Goal: Information Seeking & Learning: Check status

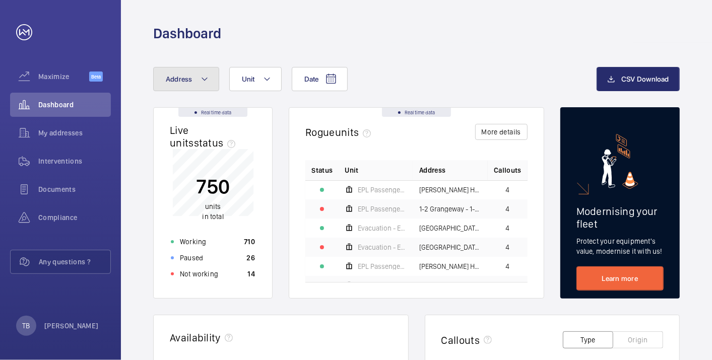
click at [189, 76] on span "Address" at bounding box center [179, 79] width 27 height 8
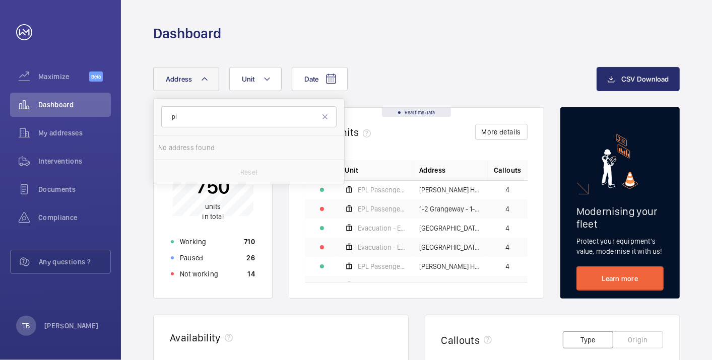
type input "p"
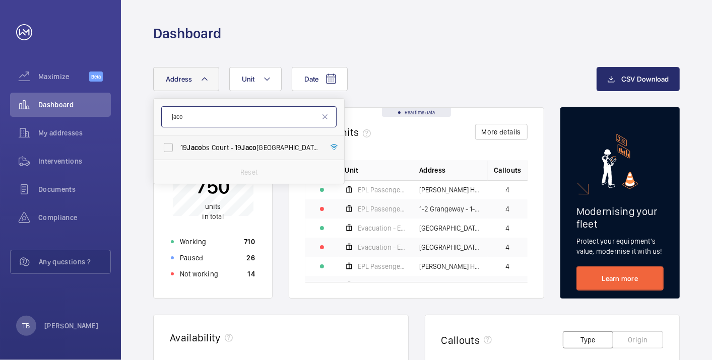
type input "jaco"
click at [227, 146] on span "[STREET_ADDRESS]" at bounding box center [249, 148] width 139 height 10
click at [178, 146] on input "[STREET_ADDRESS]" at bounding box center [168, 148] width 20 height 20
checkbox input "true"
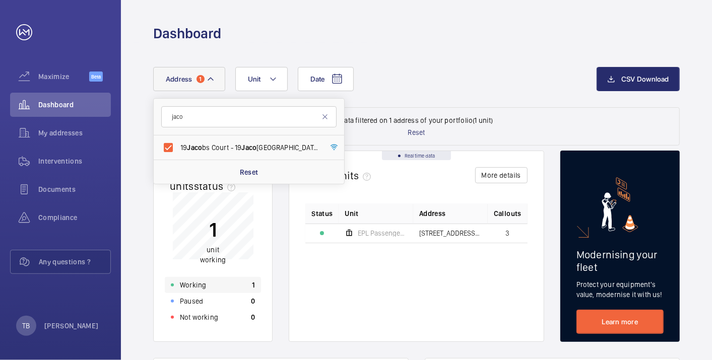
click at [211, 286] on div "Working 1" at bounding box center [213, 285] width 96 height 16
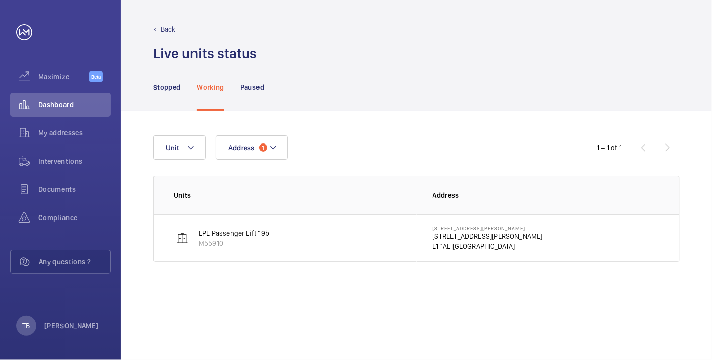
click at [447, 239] on p "19 Jacobs Court" at bounding box center [488, 236] width 110 height 10
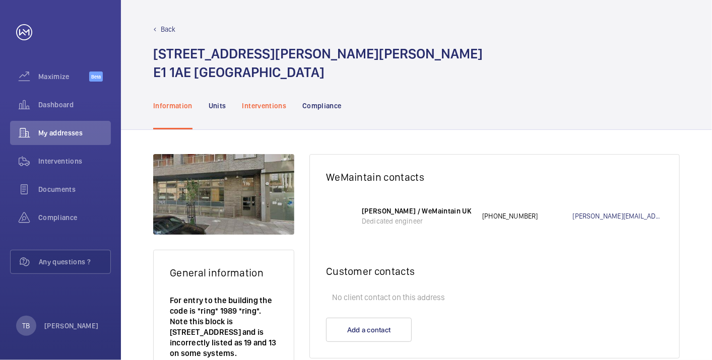
click at [267, 69] on div "Back 19 Jacobs Court - 19 Jacobs Court E1 1AE London Information Units Interven…" at bounding box center [416, 180] width 591 height 360
click at [273, 105] on p "Interventions" at bounding box center [264, 106] width 44 height 10
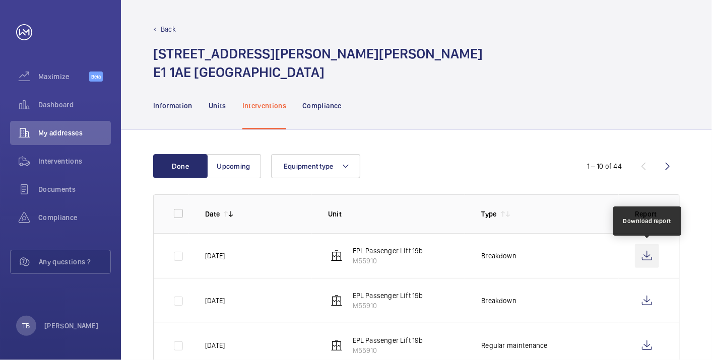
click at [651, 254] on wm-front-icon-button at bounding box center [647, 256] width 24 height 24
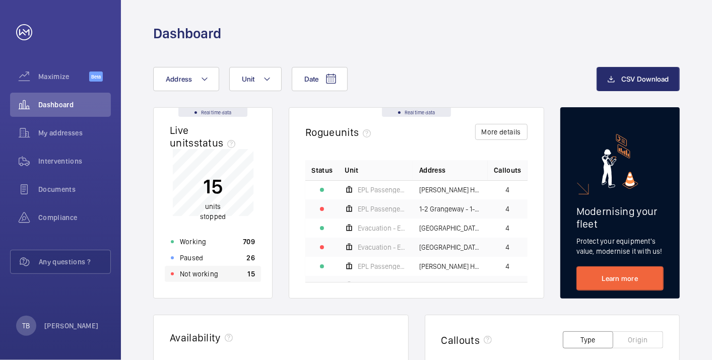
click at [239, 281] on div "Not working 15" at bounding box center [213, 274] width 96 height 16
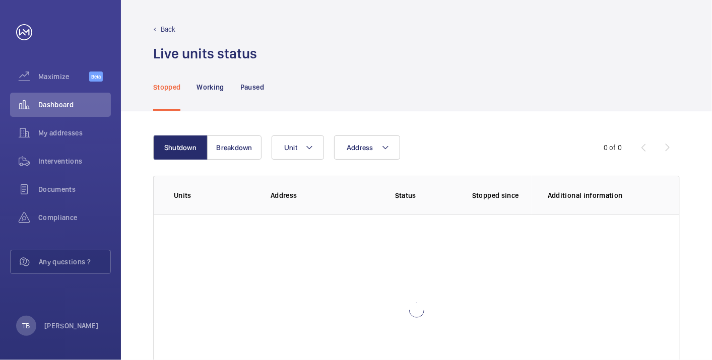
scroll to position [69, 0]
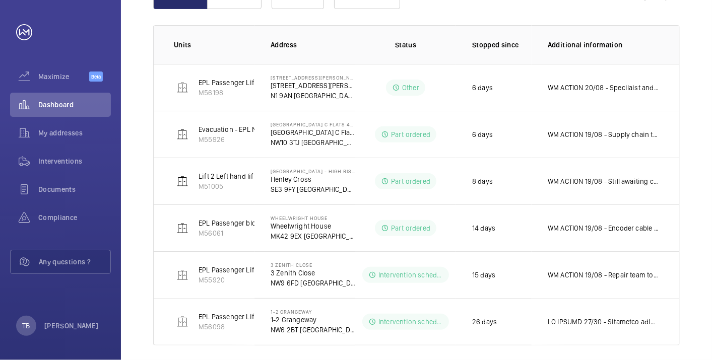
scroll to position [158, 0]
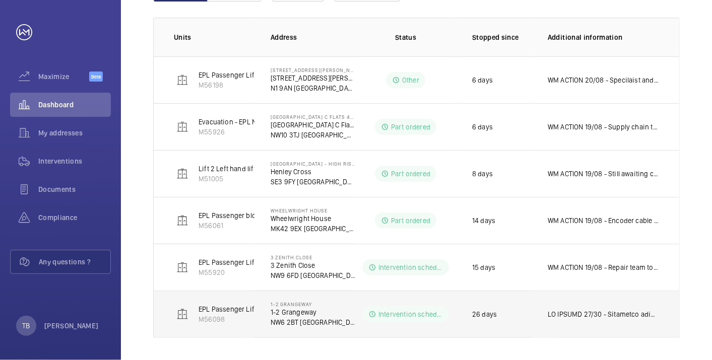
click at [557, 311] on p at bounding box center [602, 314] width 111 height 10
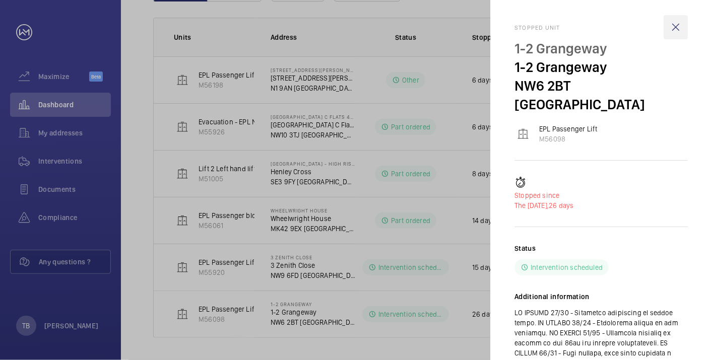
click at [673, 25] on wm-front-icon-button at bounding box center [675, 27] width 24 height 24
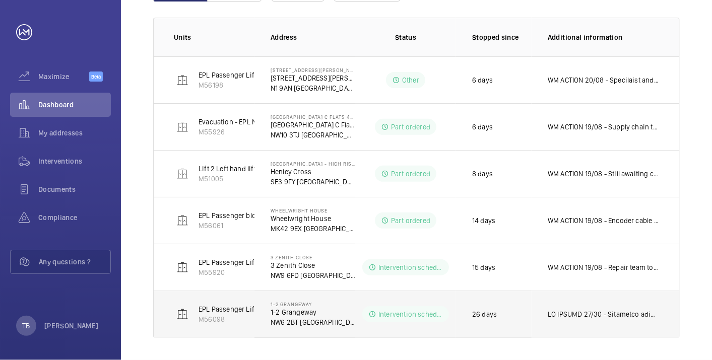
click at [608, 316] on p at bounding box center [602, 314] width 111 height 10
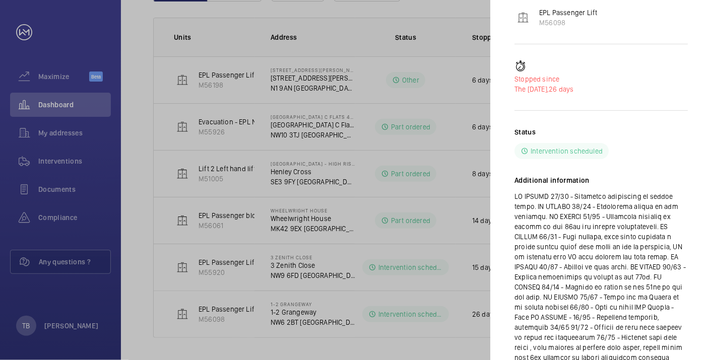
scroll to position [170, 0]
